Goal: Information Seeking & Learning: Learn about a topic

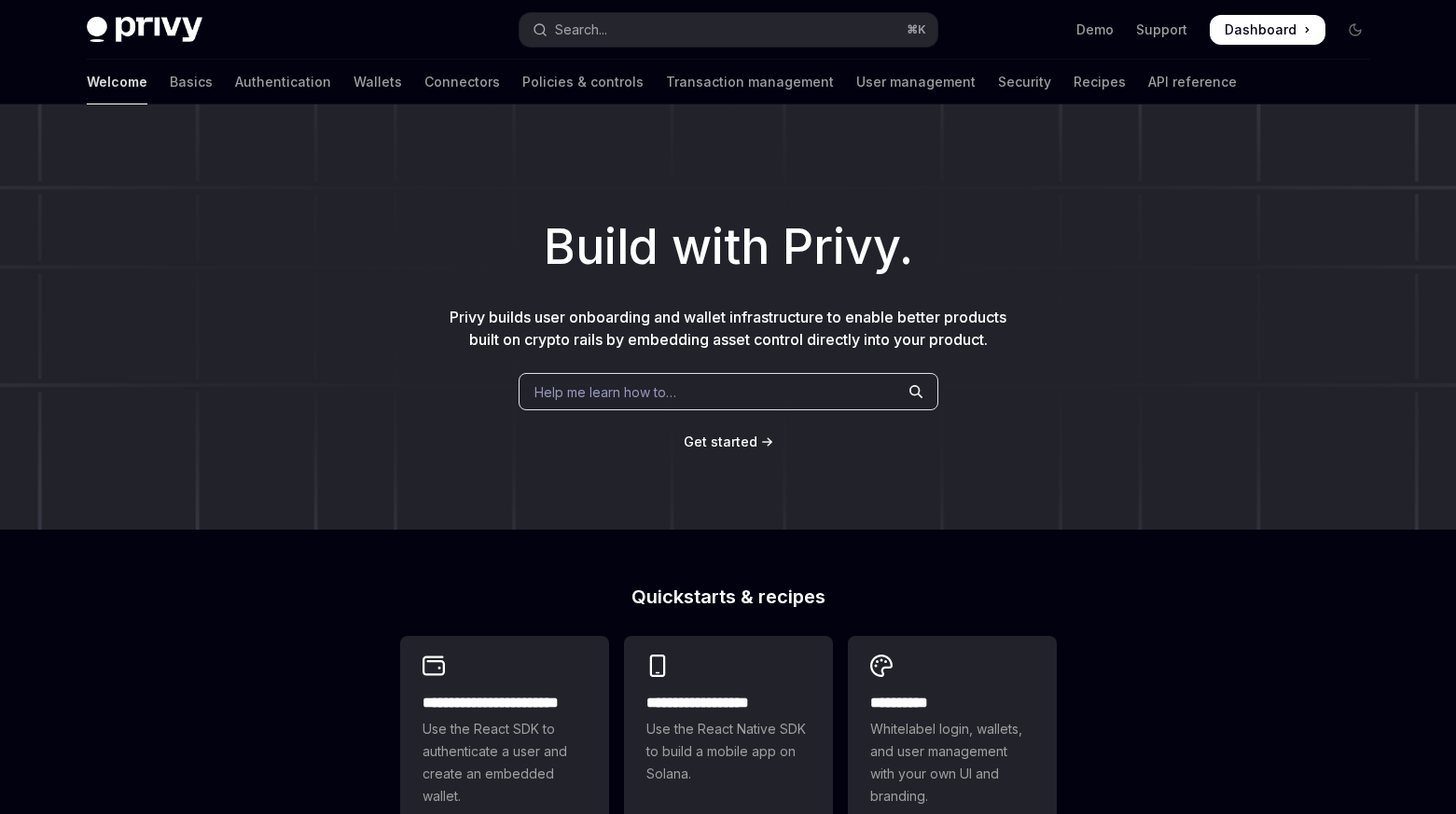
click at [176, 33] on img at bounding box center [143, 29] width 115 height 26
type textarea "*"
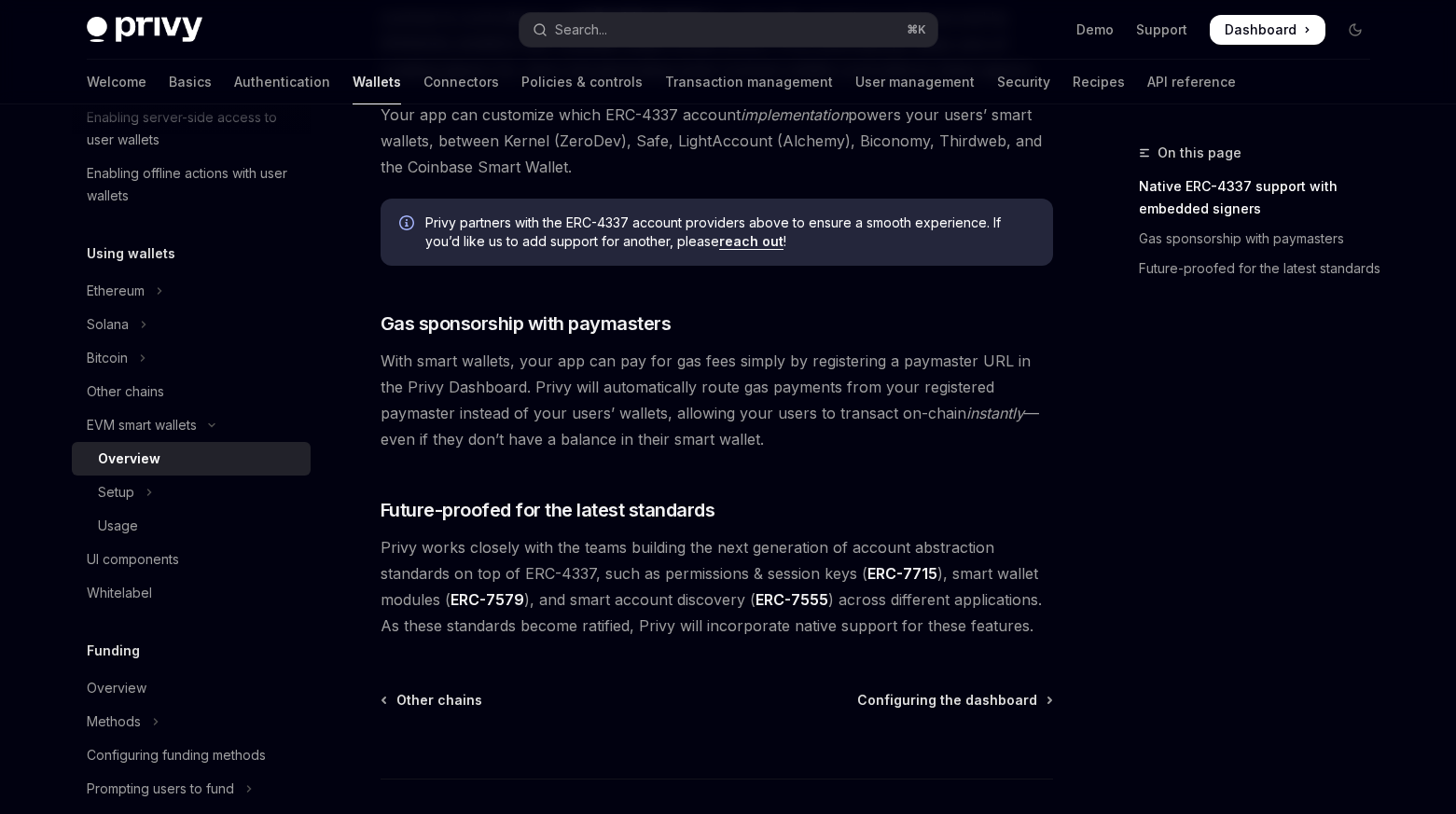
scroll to position [1439, 0]
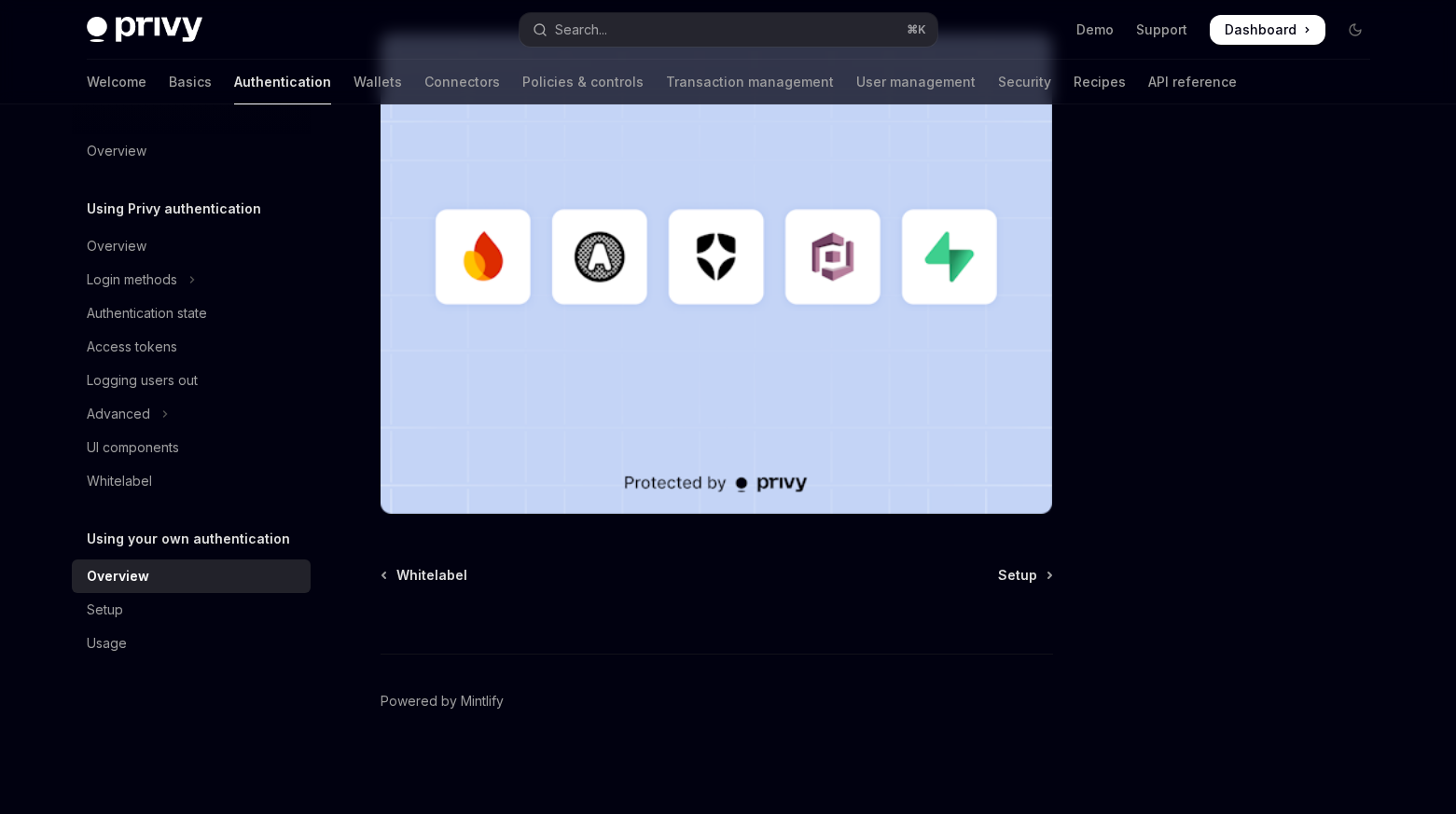
scroll to position [538, 0]
click at [941, 241] on img at bounding box center [717, 273] width 673 height 481
